Goal: Information Seeking & Learning: Find specific fact

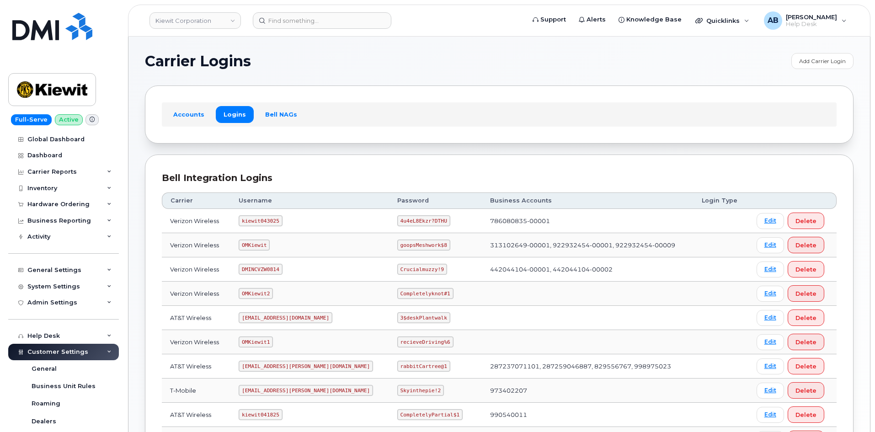
click at [257, 223] on code "kiewit043025" at bounding box center [260, 220] width 43 height 11
copy code "kiewit043025"
click at [397, 222] on code "4u4eL8Ekzr?DTHU" at bounding box center [423, 220] width 53 height 11
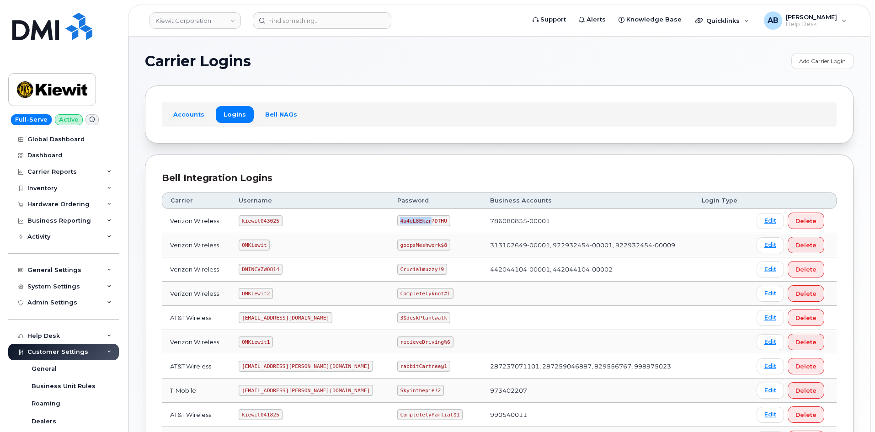
click at [397, 222] on code "4u4eL8Ekzr?DTHU" at bounding box center [423, 220] width 53 height 11
click at [397, 221] on code "4u4eL8Ekzr?DTHU" at bounding box center [423, 220] width 53 height 11
copy code "4u4eL8Ekzr?DTHU"
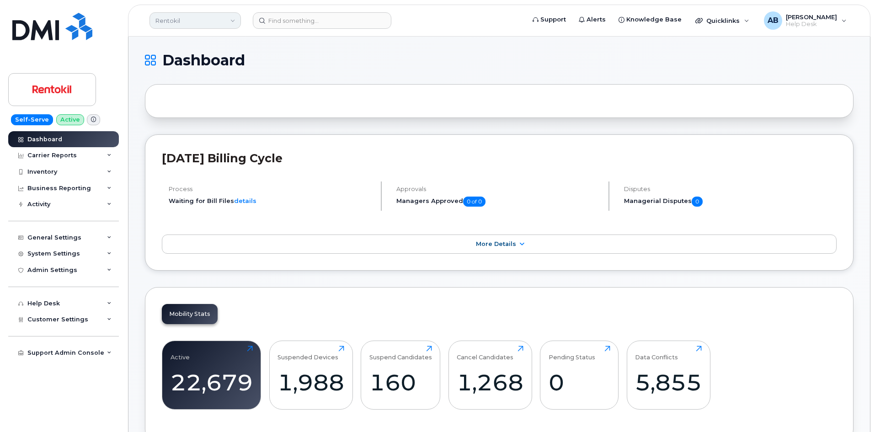
click at [161, 20] on link "Rentokil" at bounding box center [194, 20] width 91 height 16
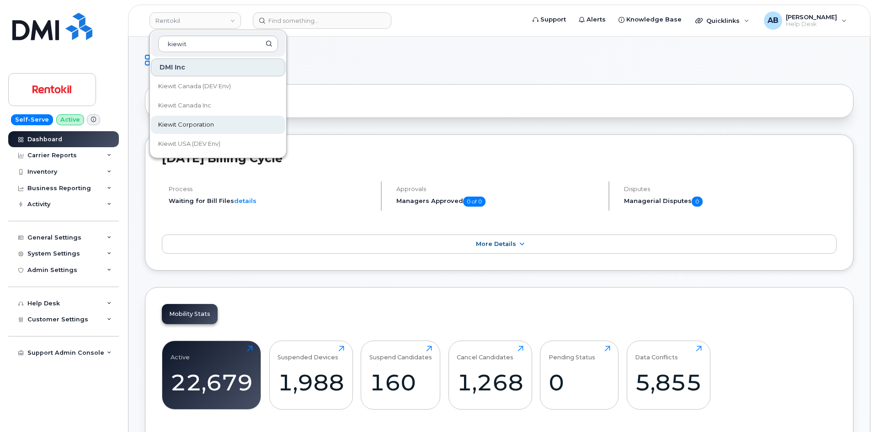
type input "kiewit"
click at [212, 126] on span "Kiewit Corporation" at bounding box center [186, 124] width 56 height 9
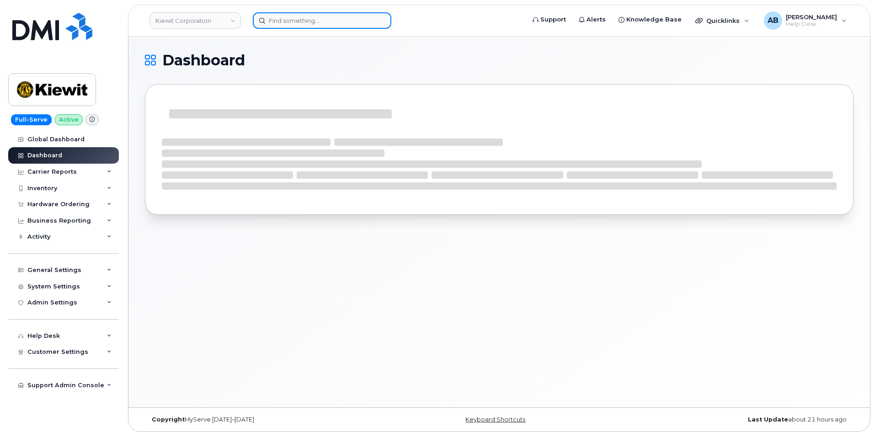
click at [289, 17] on input at bounding box center [322, 20] width 139 height 16
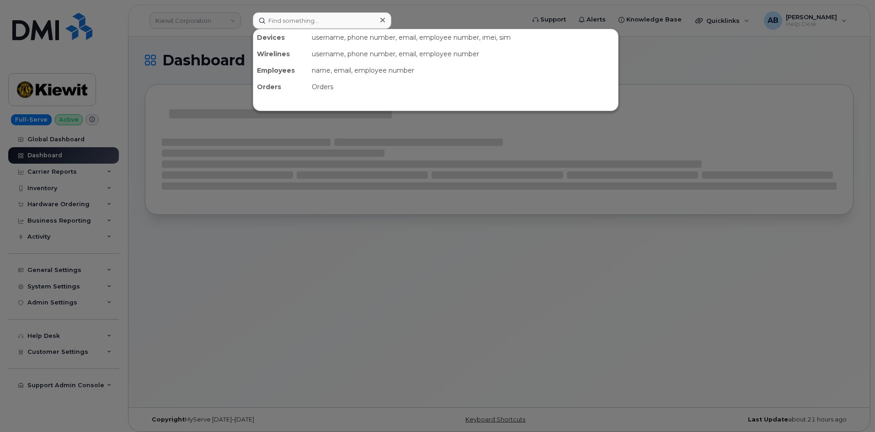
click at [448, 20] on div at bounding box center [437, 216] width 875 height 432
click at [275, 25] on input at bounding box center [322, 20] width 139 height 16
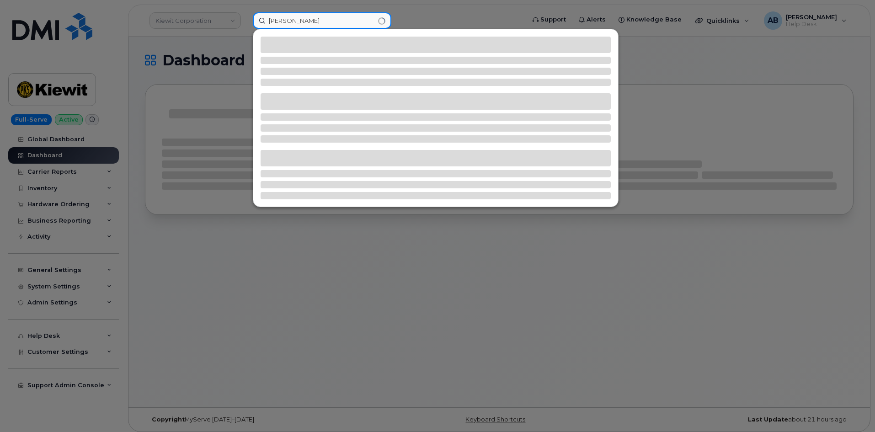
type input "carey hall"
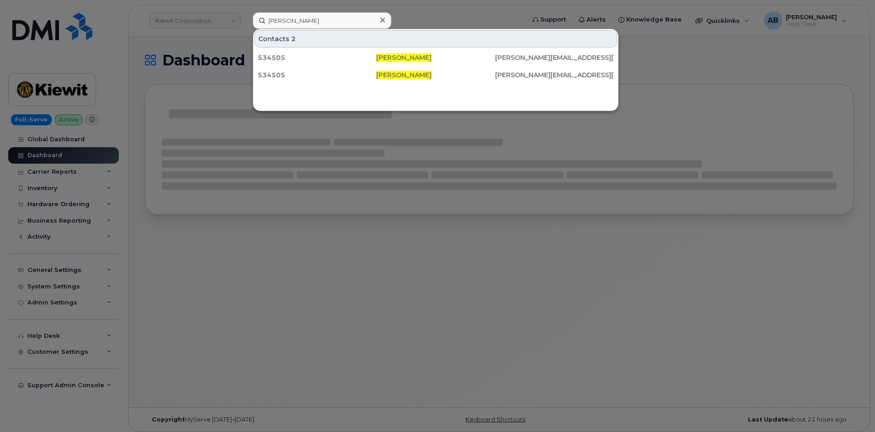
drag, startPoint x: 489, startPoint y: 24, endPoint x: 442, endPoint y: 31, distance: 47.1
click at [489, 24] on div at bounding box center [437, 216] width 875 height 432
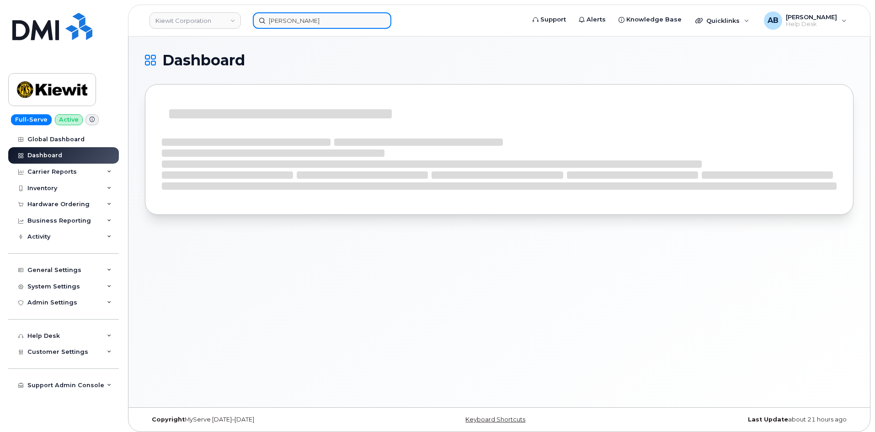
click at [363, 21] on input "carey hall" at bounding box center [322, 20] width 139 height 16
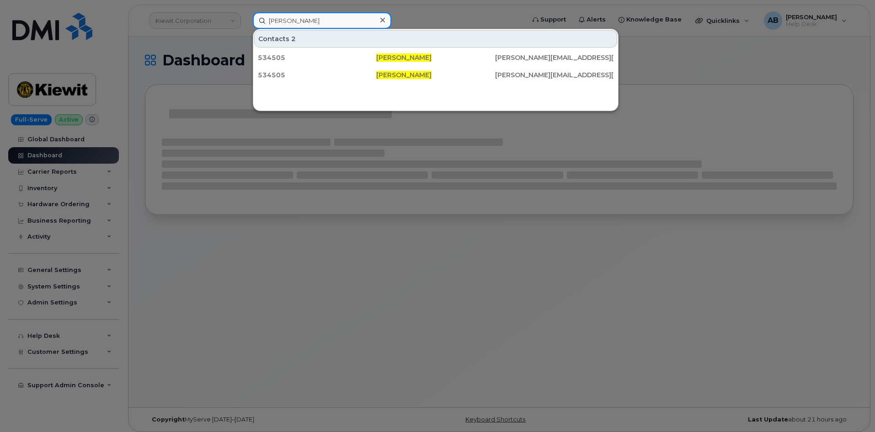
drag, startPoint x: 363, startPoint y: 21, endPoint x: 229, endPoint y: 29, distance: 134.6
click at [245, 29] on div "carey hall Contacts 2 534505 Carey Hall LOGAN.HALL@KIEWIT.COM 534505 Carey Hall…" at bounding box center [385, 20] width 281 height 16
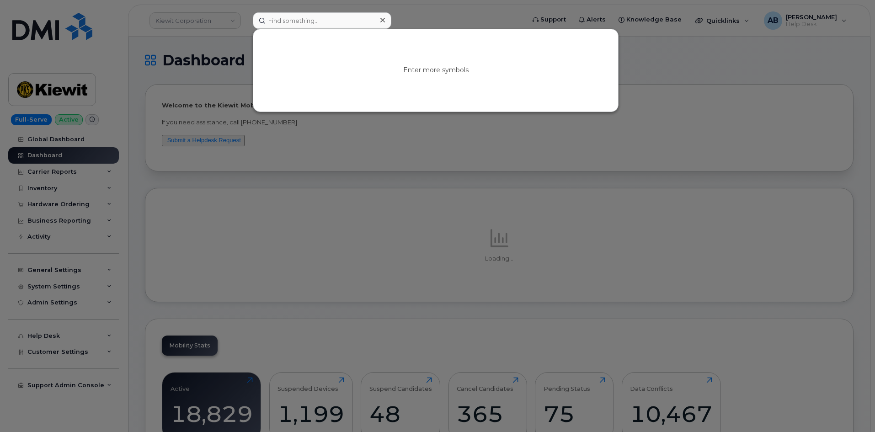
click at [416, 7] on div at bounding box center [437, 216] width 875 height 432
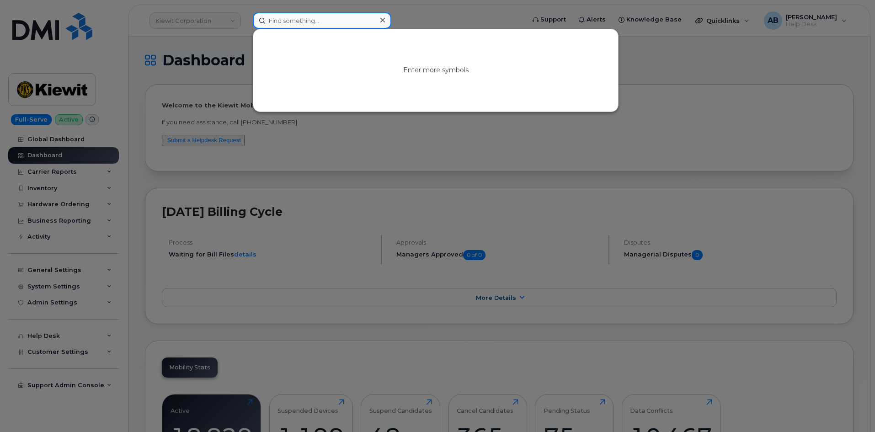
click at [296, 23] on input at bounding box center [322, 20] width 139 height 16
paste input "8177512392"
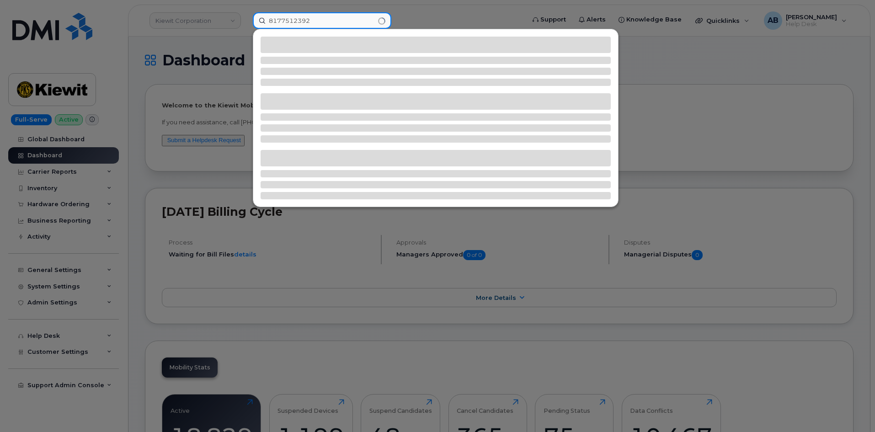
type input "8177512392"
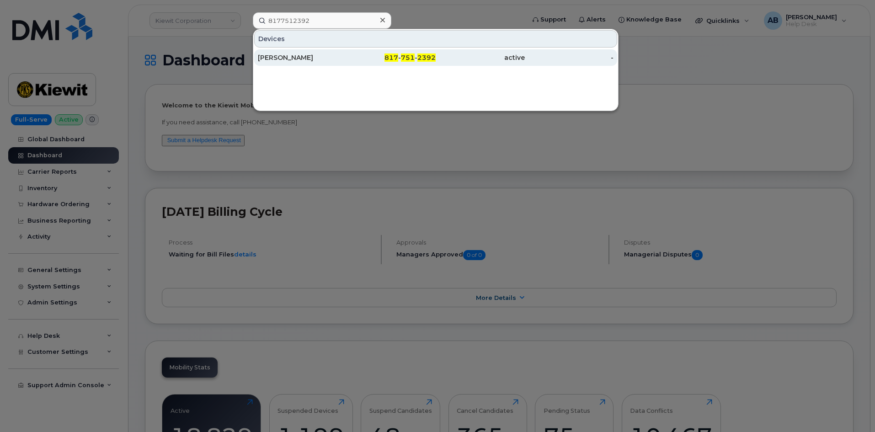
drag, startPoint x: 315, startPoint y: 60, endPoint x: 334, endPoint y: 65, distance: 19.4
click at [315, 60] on div "LOGAN HALL" at bounding box center [302, 57] width 89 height 9
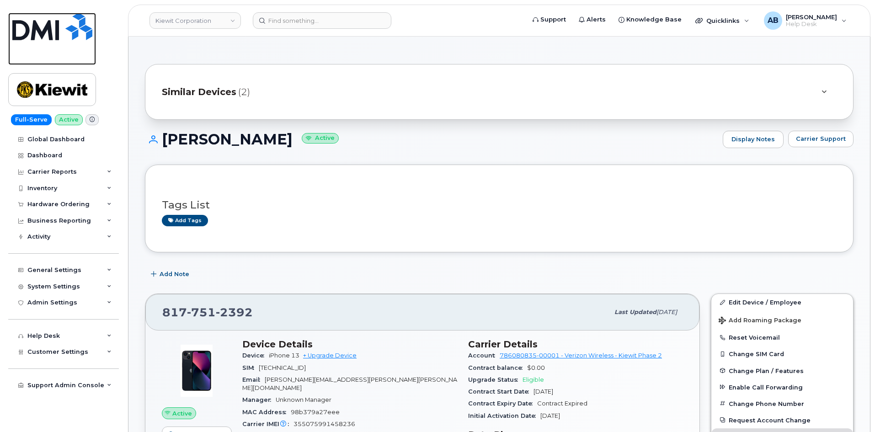
click at [62, 33] on img at bounding box center [52, 26] width 80 height 27
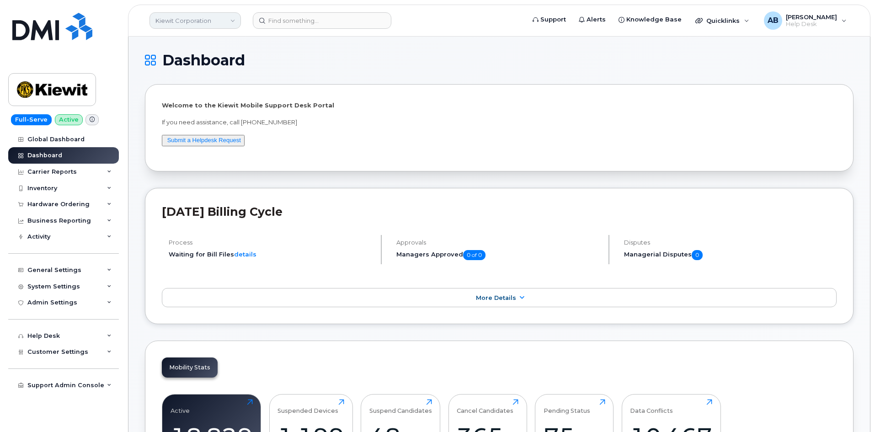
click at [224, 24] on link "Kiewit Corporation" at bounding box center [194, 20] width 91 height 16
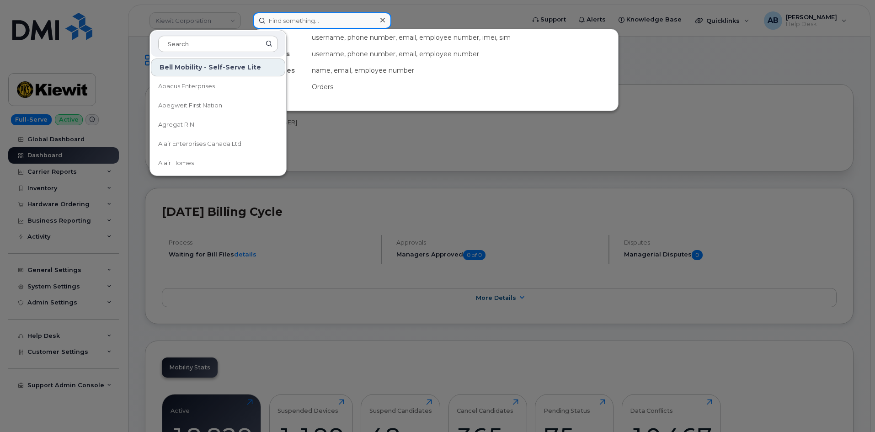
click at [279, 21] on input at bounding box center [322, 20] width 139 height 16
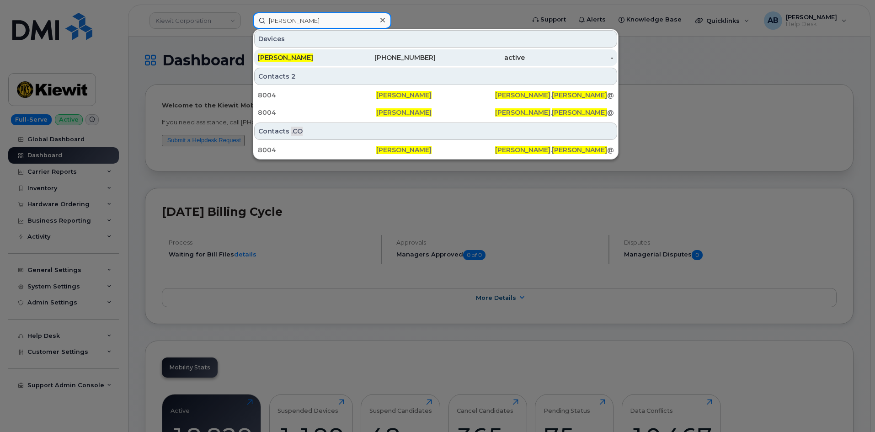
type input "pam machac"
click at [397, 59] on div "817-721-2675" at bounding box center [391, 57] width 89 height 9
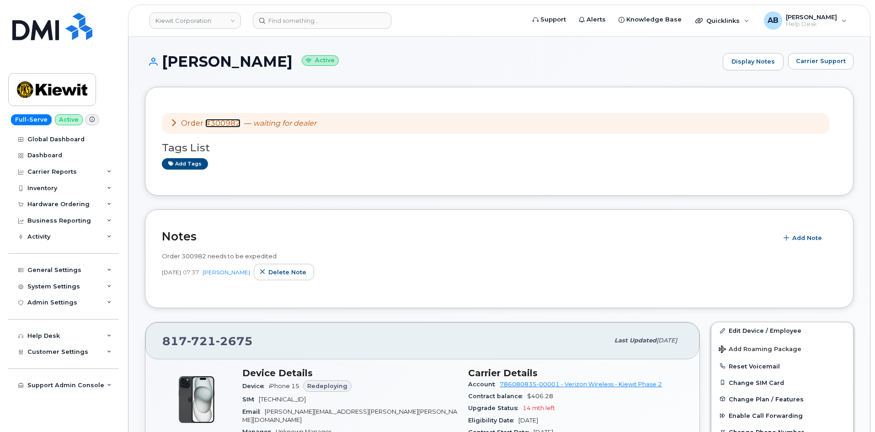
click at [226, 123] on link "#300982" at bounding box center [222, 123] width 35 height 9
click at [82, 87] on img at bounding box center [52, 89] width 70 height 27
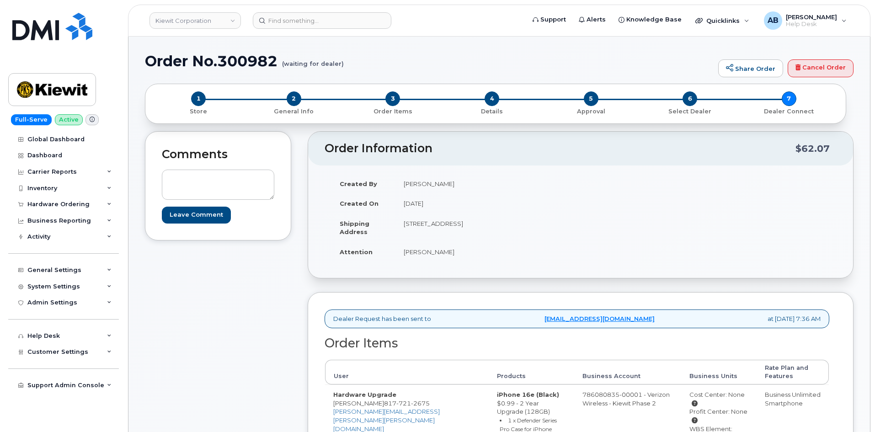
click at [426, 257] on td "[PERSON_NAME]" at bounding box center [484, 252] width 178 height 20
click at [428, 255] on td "[PERSON_NAME]" at bounding box center [484, 252] width 178 height 20
copy td "Machac"
drag, startPoint x: 137, startPoint y: 57, endPoint x: 288, endPoint y: 67, distance: 151.2
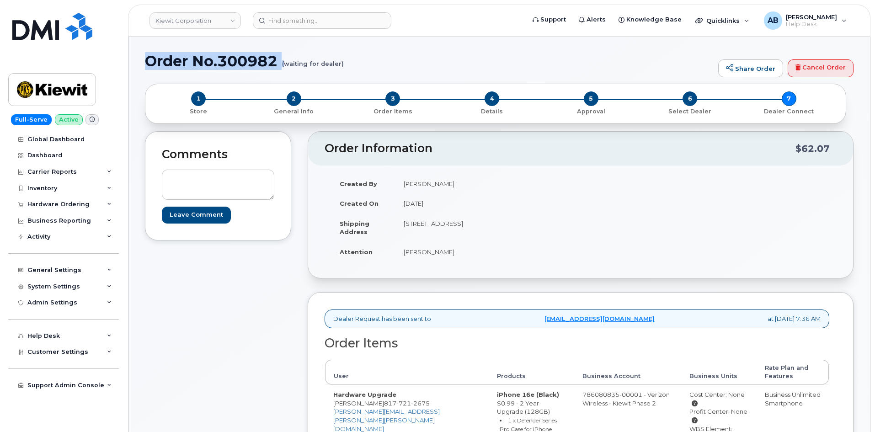
click at [280, 57] on h1 "Order No.300982 (waiting for dealer)" at bounding box center [429, 61] width 569 height 16
drag, startPoint x: 279, startPoint y: 57, endPoint x: 146, endPoint y: 53, distance: 133.1
click at [146, 53] on h1 "Order No.300982 (waiting for dealer)" at bounding box center [429, 61] width 569 height 16
copy h1 "Order No.300982"
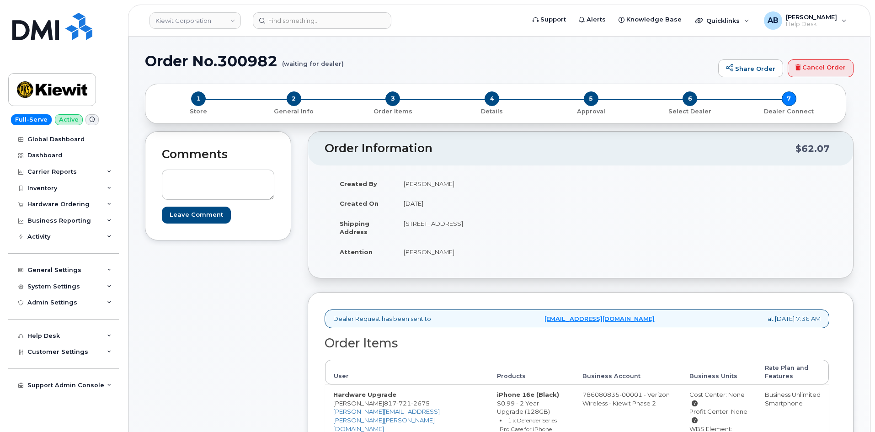
click at [394, 218] on td "Shipping Address" at bounding box center [363, 227] width 64 height 28
click at [64, 27] on img at bounding box center [52, 26] width 80 height 27
